Goal: Find specific page/section: Find specific page/section

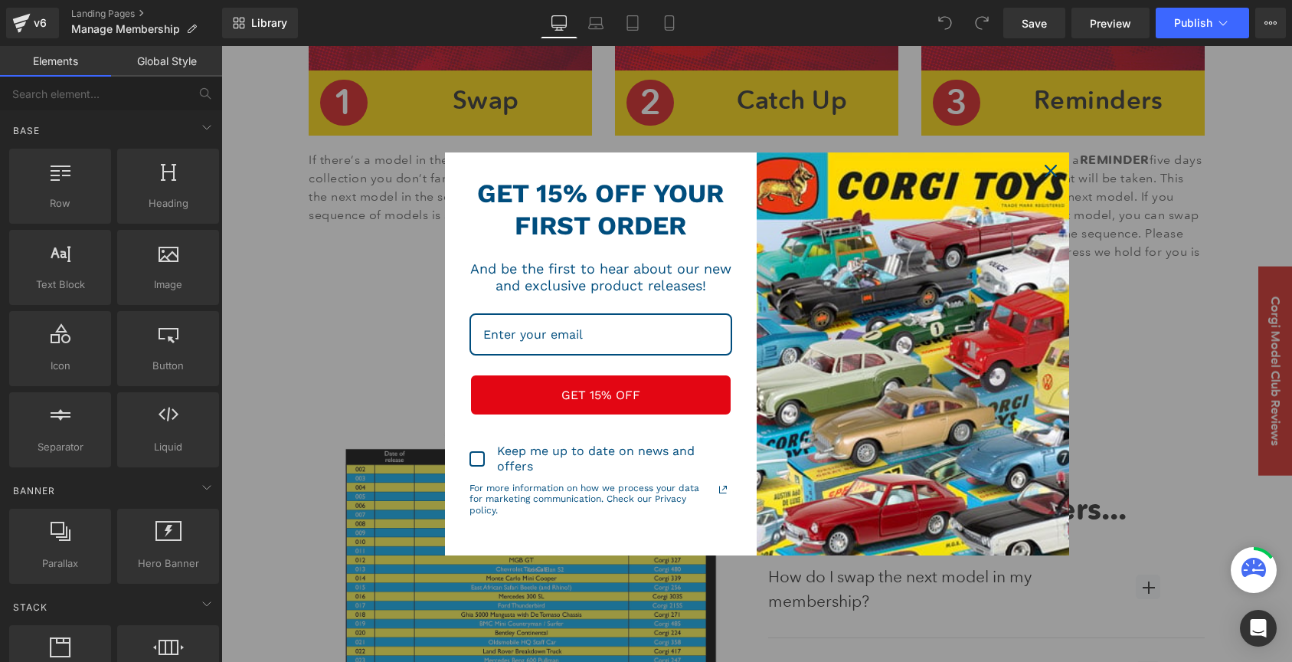
scroll to position [518, 0]
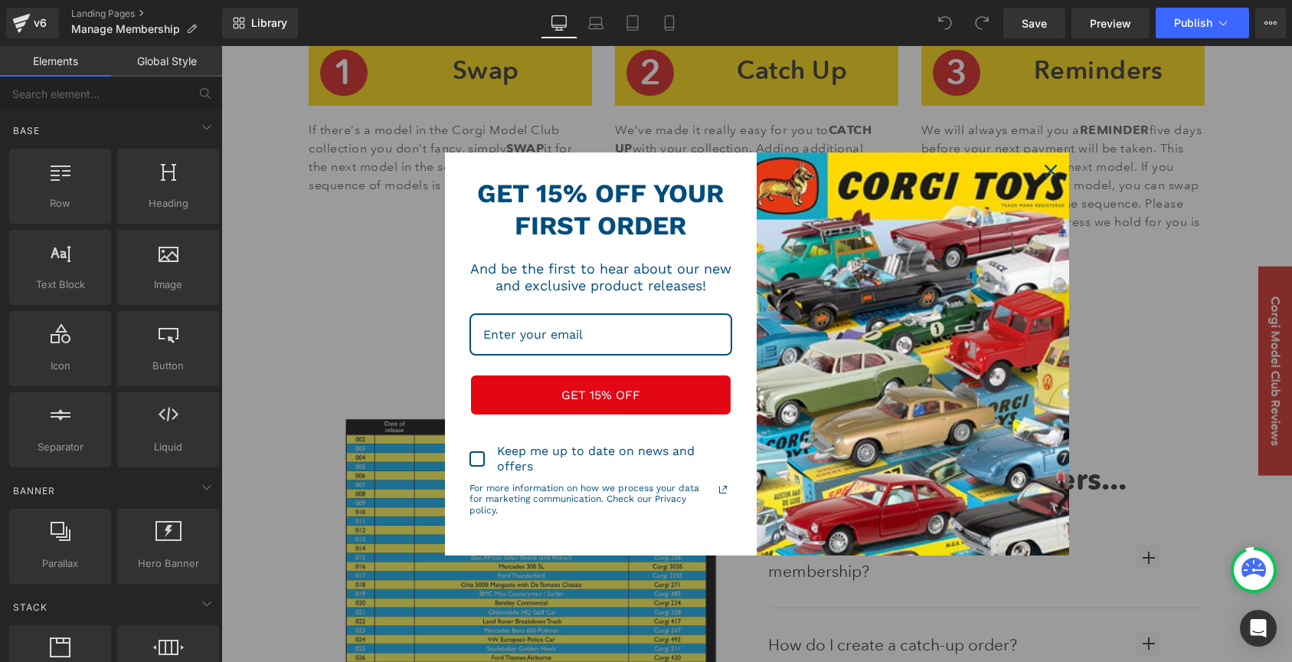
click at [441, 593] on div "Marketing offer form" at bounding box center [756, 354] width 1070 height 616
click at [724, 167] on div "Marketing offer form" at bounding box center [601, 353] width 312 height 403
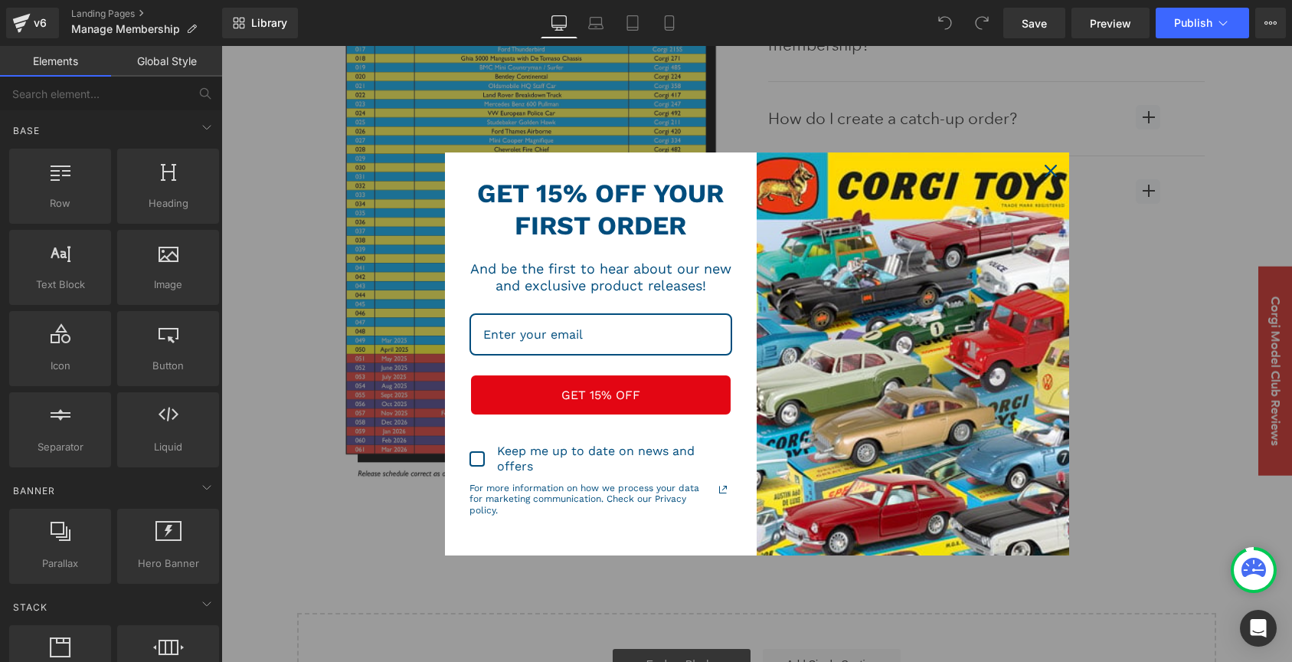
scroll to position [1048, 0]
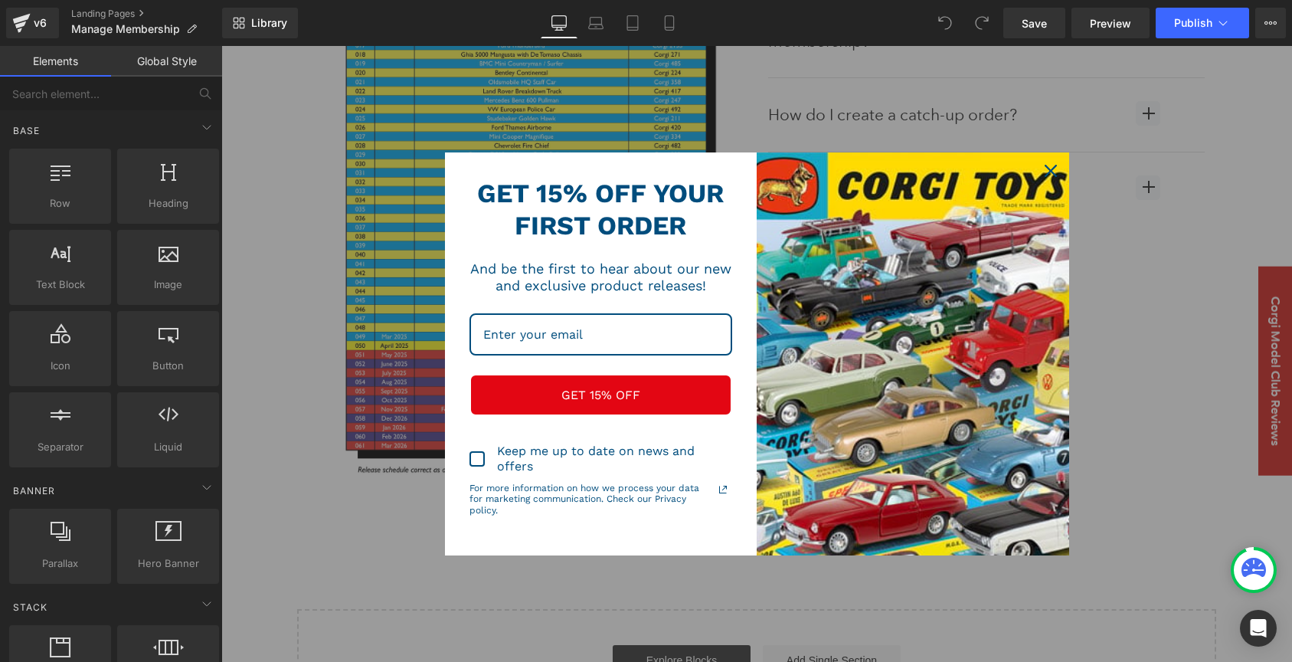
click at [1053, 171] on icon "close icon" at bounding box center [1050, 171] width 12 height 12
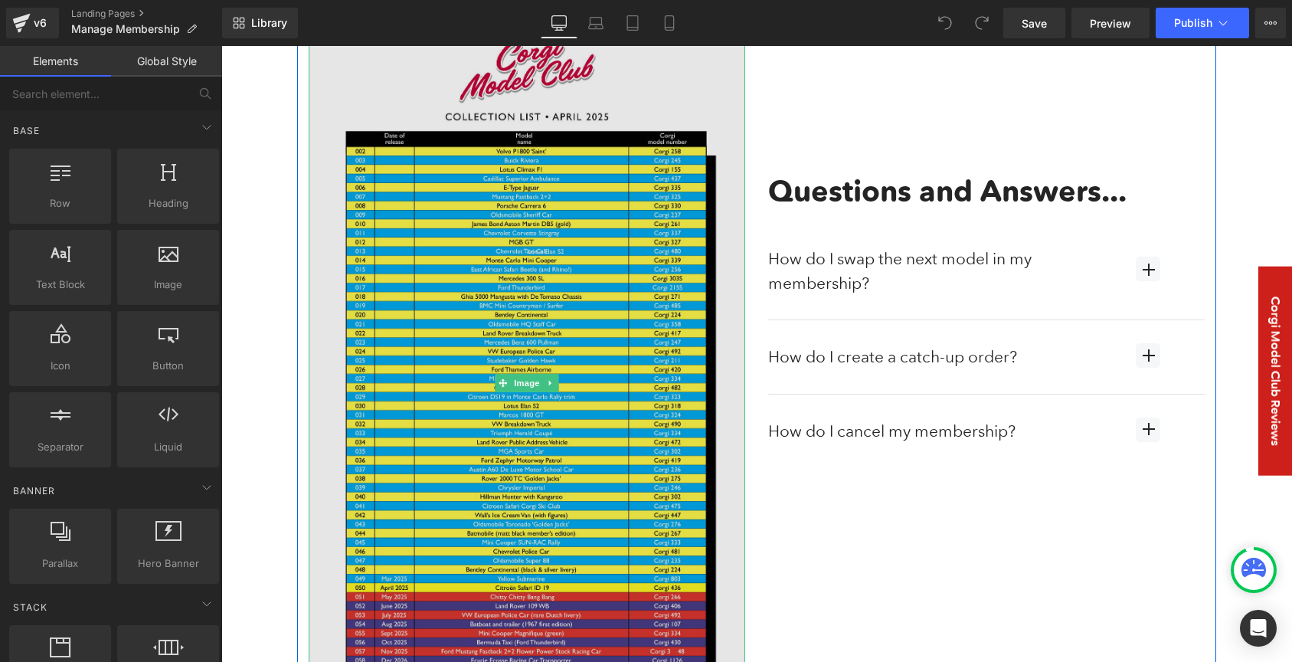
scroll to position [802, 0]
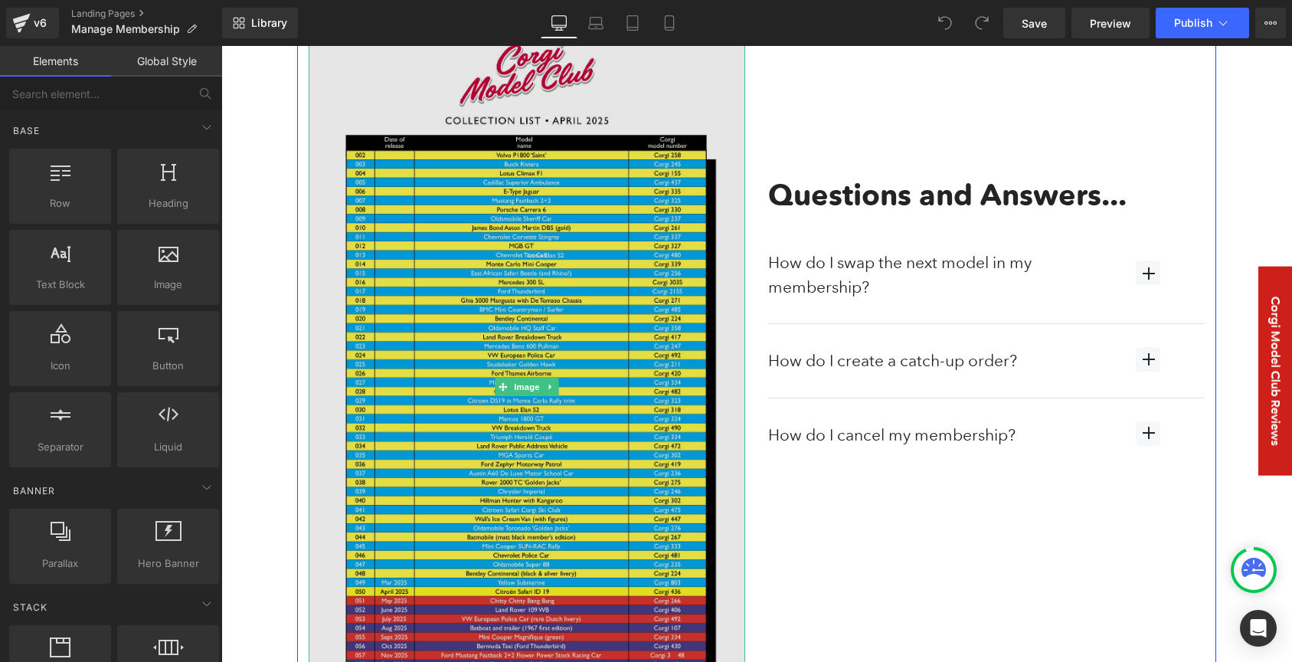
click at [498, 368] on img at bounding box center [527, 387] width 436 height 721
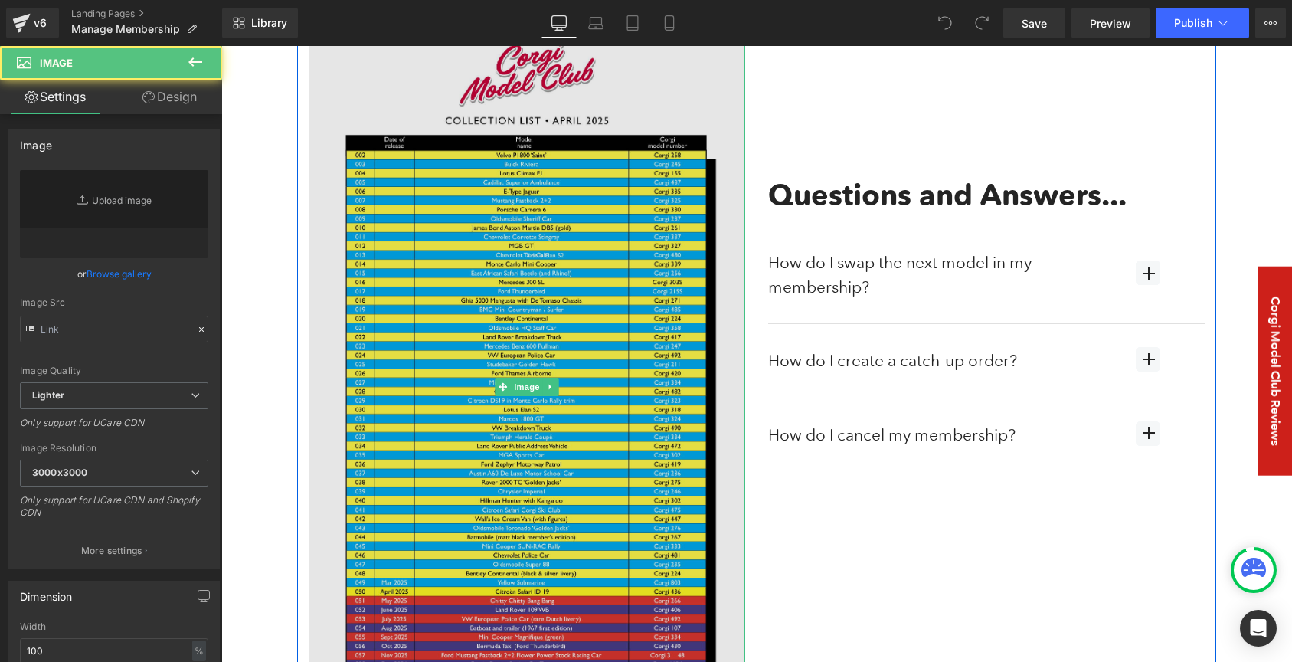
type input "[URL][DOMAIN_NAME]"
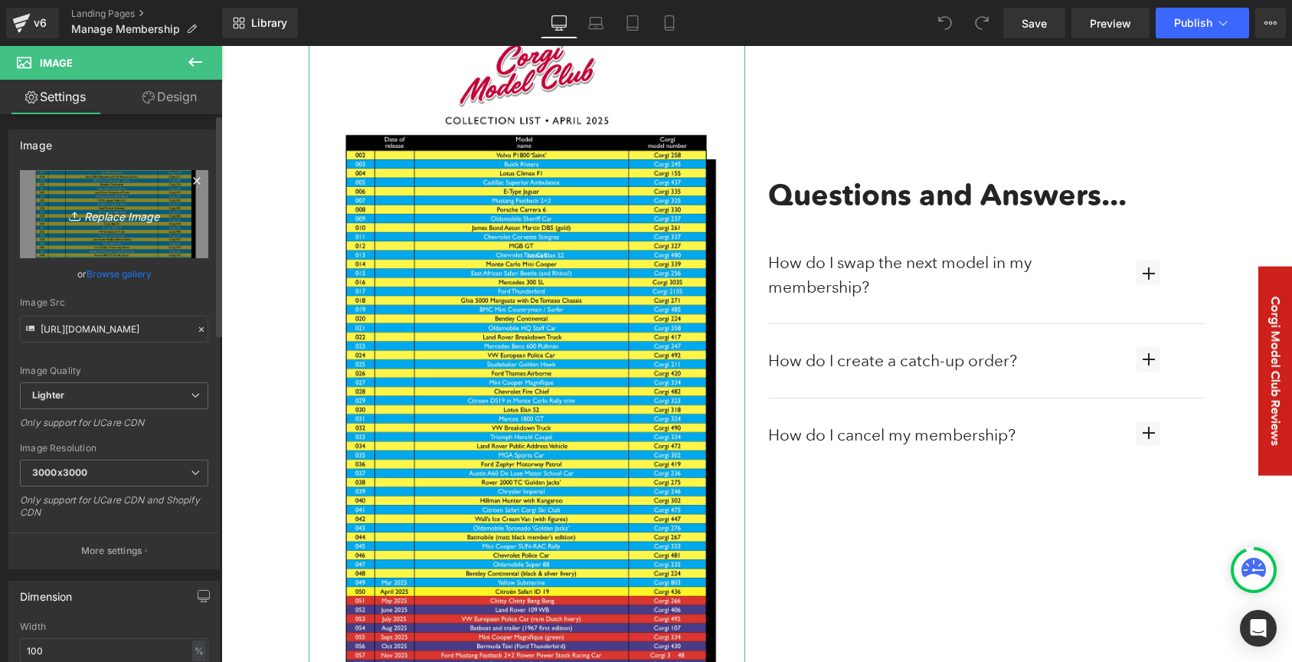
click at [112, 216] on icon "Replace Image" at bounding box center [114, 213] width 123 height 19
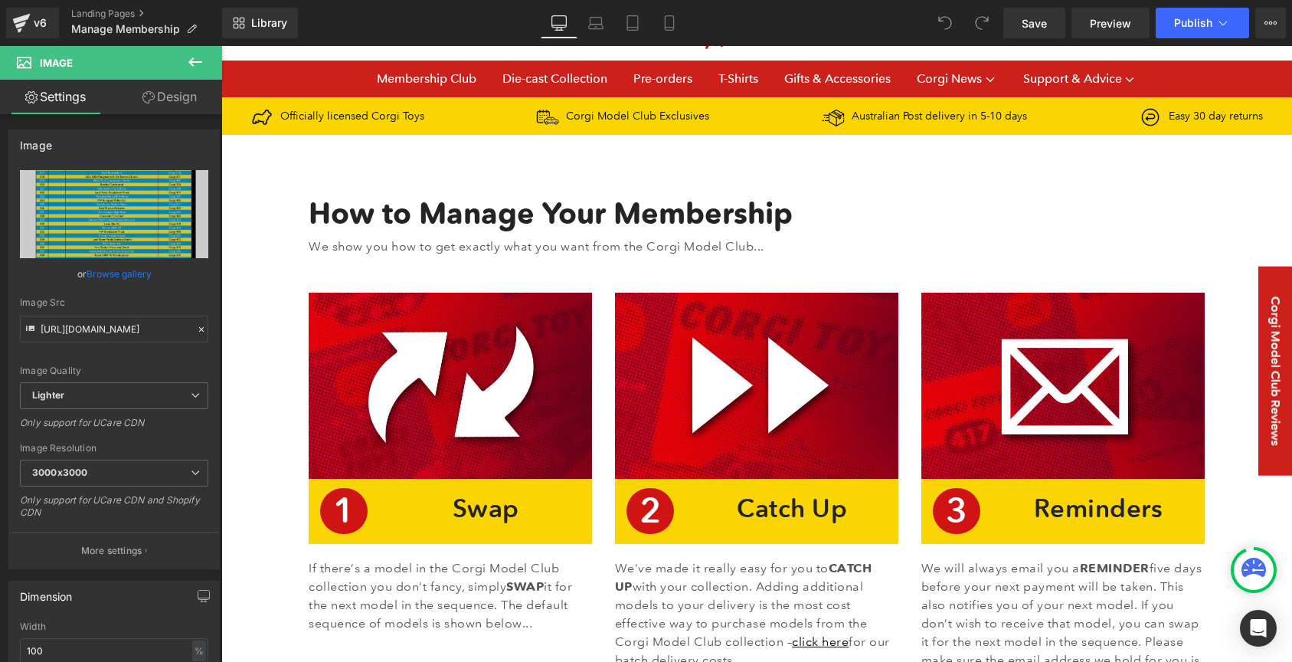
scroll to position [0, 0]
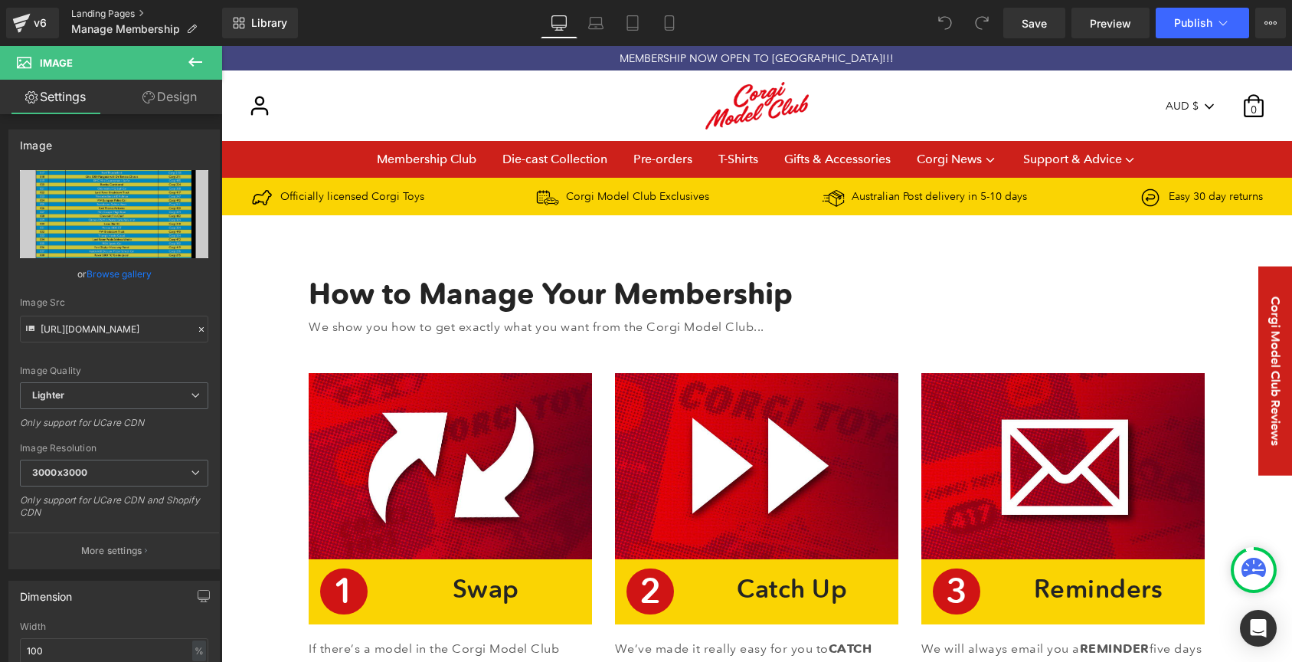
click at [110, 12] on link "Landing Pages" at bounding box center [146, 14] width 151 height 12
